Goal: Find specific page/section: Find specific page/section

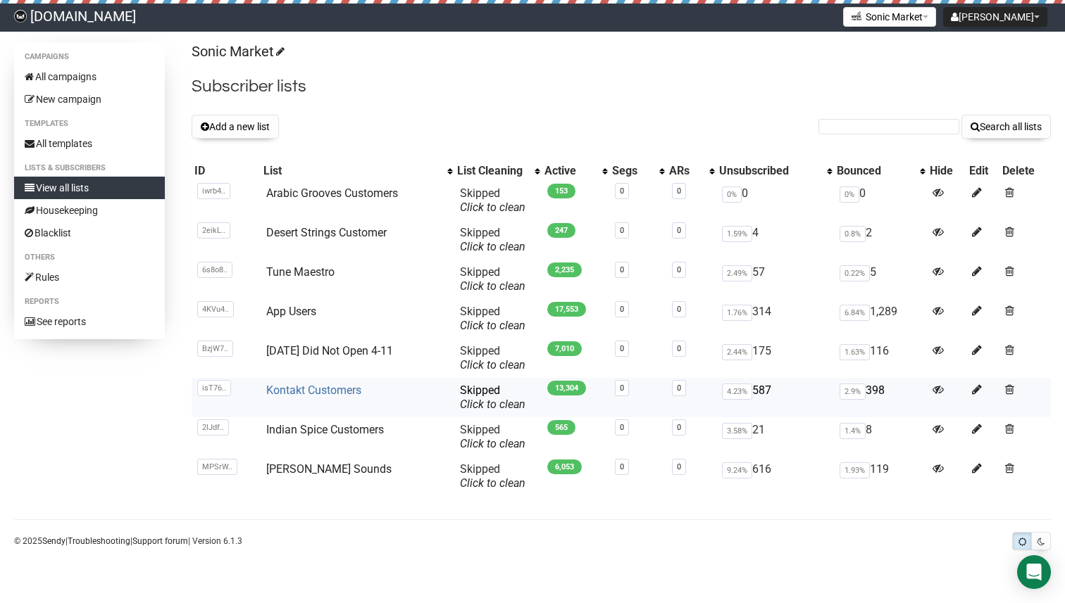
click at [305, 394] on link "Kontakt Customers" at bounding box center [313, 390] width 95 height 13
click at [299, 389] on link "Kontakt Customers" at bounding box center [313, 390] width 95 height 13
click at [365, 193] on link "Arabic Grooves Customers" at bounding box center [332, 193] width 132 height 13
